Goal: Information Seeking & Learning: Learn about a topic

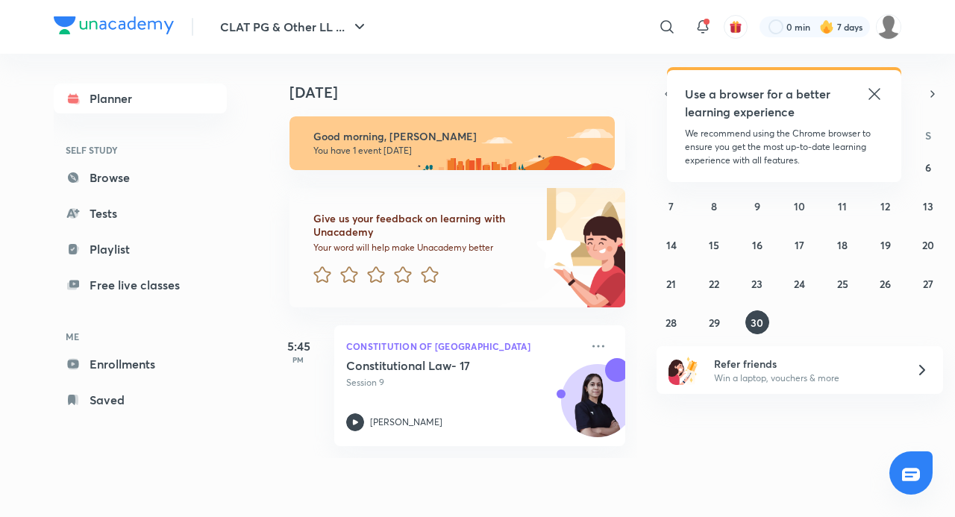
click at [863, 94] on div "Use a browser for a better learning experience" at bounding box center [784, 103] width 198 height 36
click at [869, 99] on icon at bounding box center [873, 93] width 11 height 11
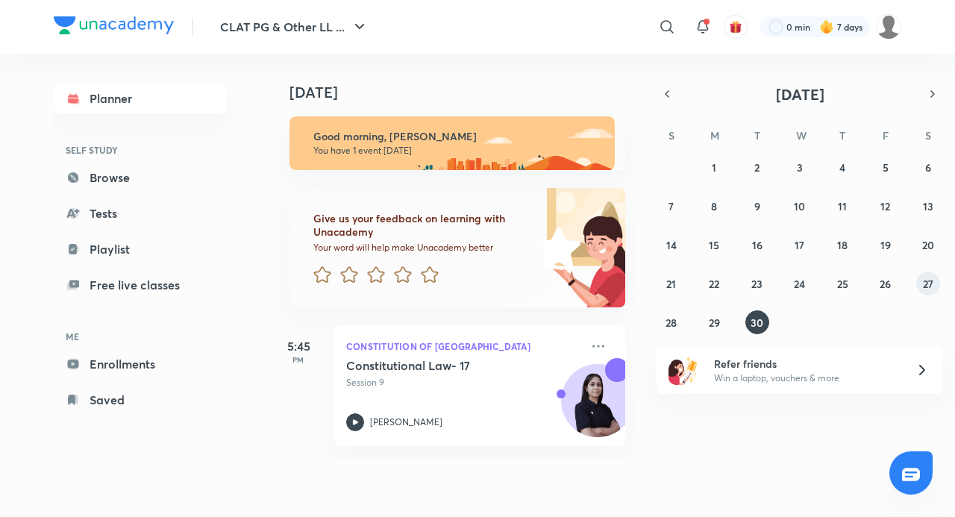
click at [929, 285] on abbr "27" at bounding box center [928, 284] width 10 height 14
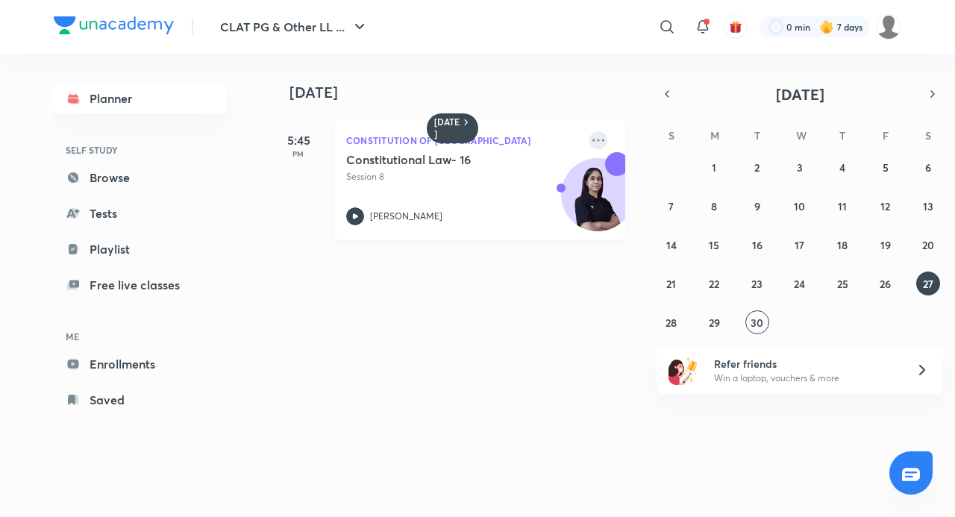
click at [592, 140] on icon at bounding box center [598, 140] width 12 height 2
click at [900, 33] on picture at bounding box center [888, 26] width 25 height 25
click at [892, 33] on img at bounding box center [888, 26] width 25 height 25
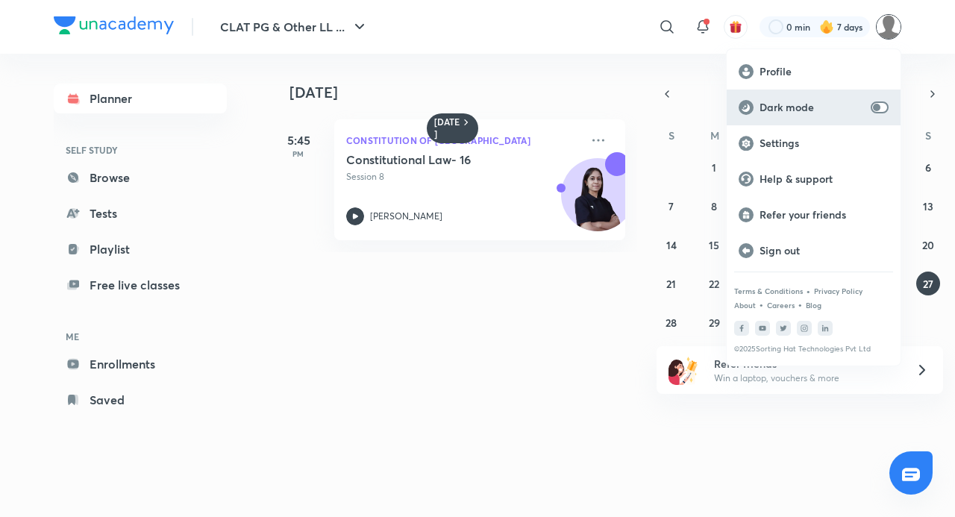
click at [883, 106] on input "checkbox" at bounding box center [876, 107] width 36 height 12
checkbox input "true"
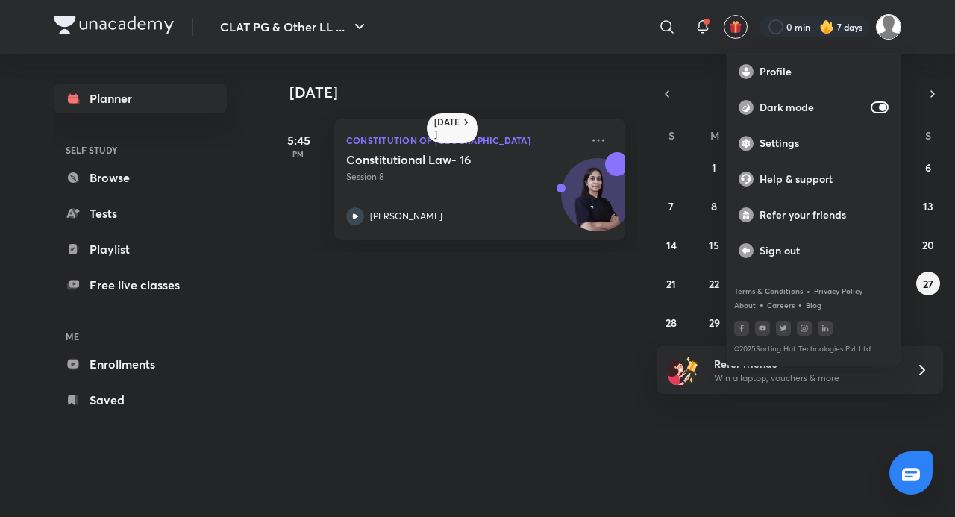
click at [459, 192] on div at bounding box center [477, 258] width 955 height 517
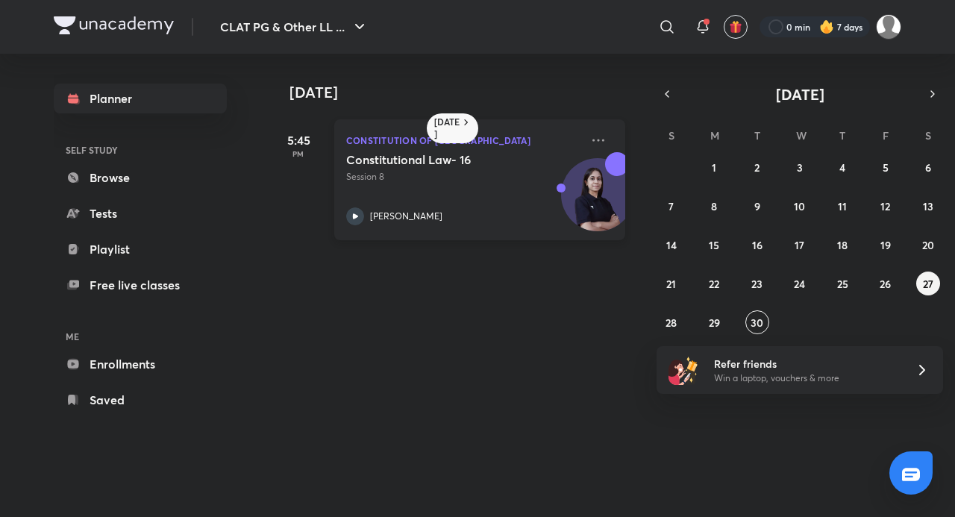
click at [367, 222] on div "[PERSON_NAME]" at bounding box center [463, 216] width 234 height 18
